Goal: Check status: Check status

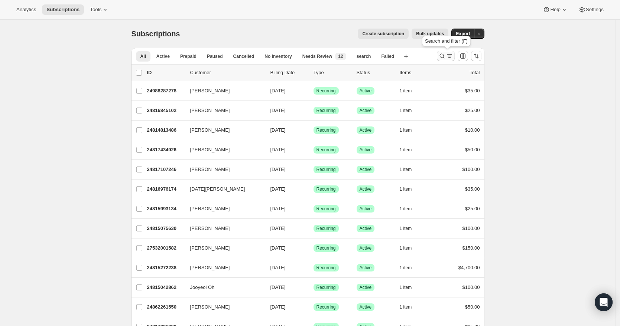
click at [444, 58] on icon "Search and filter results" at bounding box center [441, 56] width 5 height 5
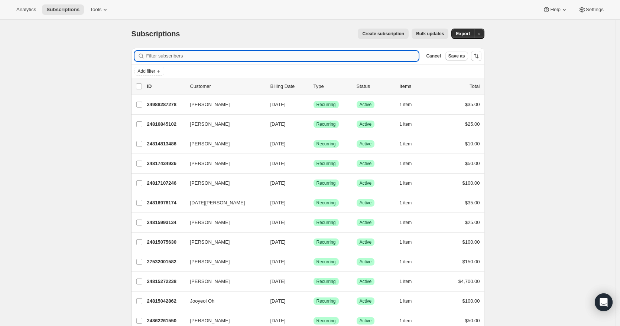
click at [202, 54] on input "Filter subscribers" at bounding box center [282, 56] width 273 height 10
paste input "[EMAIL_ADDRESS][DOMAIN_NAME]"
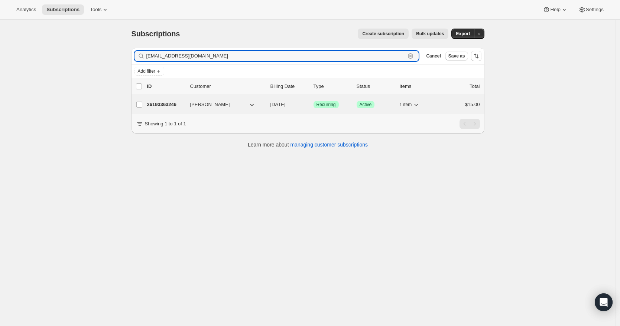
type input "[EMAIL_ADDRESS][DOMAIN_NAME]"
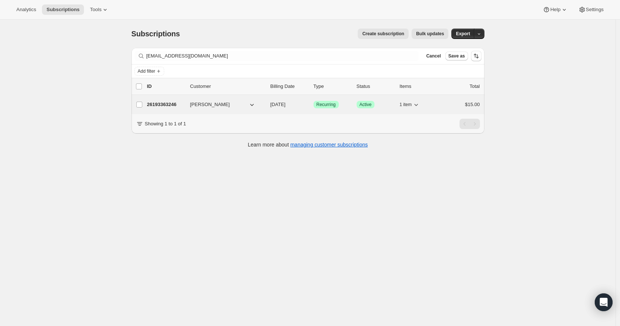
click at [172, 107] on p "26193363246" at bounding box center [165, 104] width 37 height 7
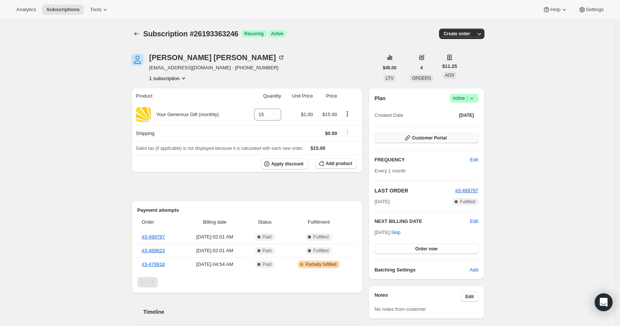
click at [421, 139] on span "Customer Portal" at bounding box center [429, 138] width 35 height 6
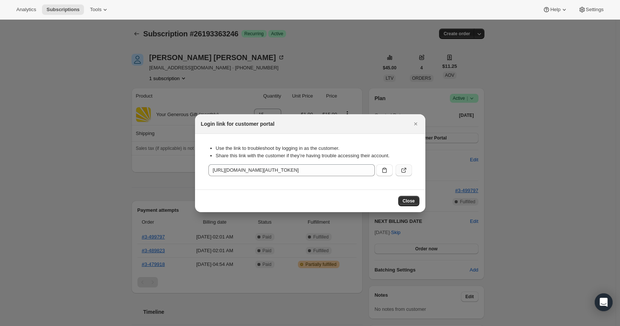
click at [405, 169] on icon ":rca:" at bounding box center [403, 170] width 7 height 7
click at [413, 123] on icon "Close" at bounding box center [415, 123] width 7 height 7
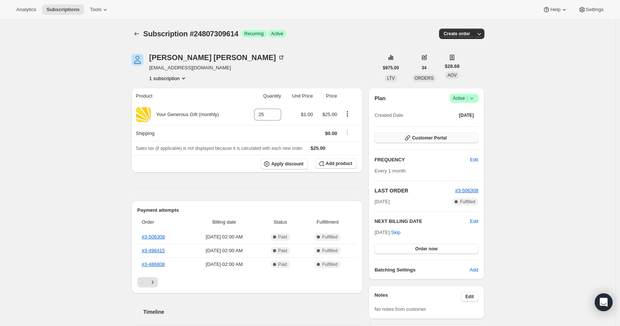
click at [421, 138] on span "Customer Portal" at bounding box center [429, 138] width 35 height 6
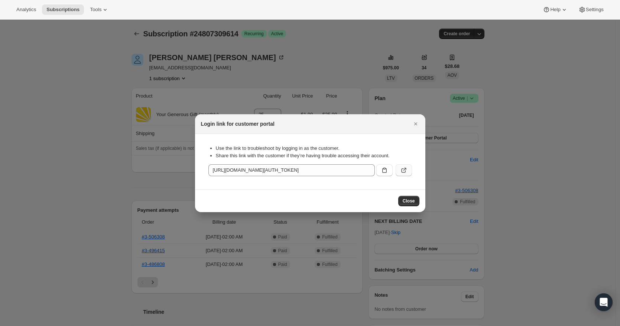
click at [406, 170] on icon ":r2b:" at bounding box center [403, 170] width 7 height 7
click at [417, 125] on icon "Close" at bounding box center [415, 123] width 7 height 7
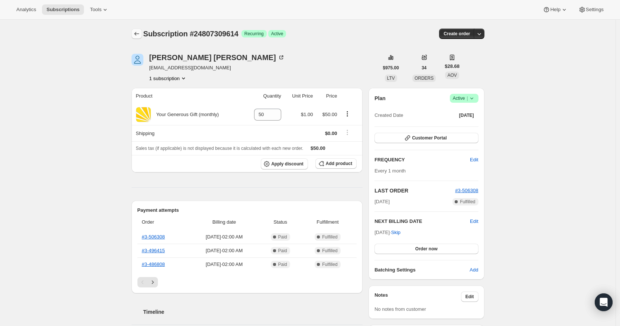
click at [136, 36] on icon "Subscriptions" at bounding box center [136, 33] width 7 height 7
